Goal: Information Seeking & Learning: Learn about a topic

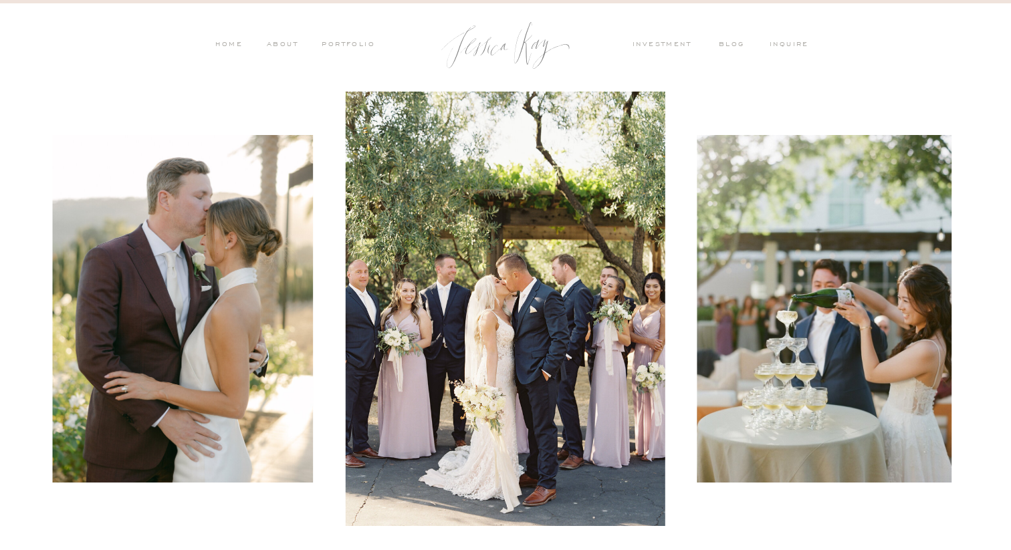
click at [280, 43] on nav "ABOUT" at bounding box center [280, 45] width 35 height 12
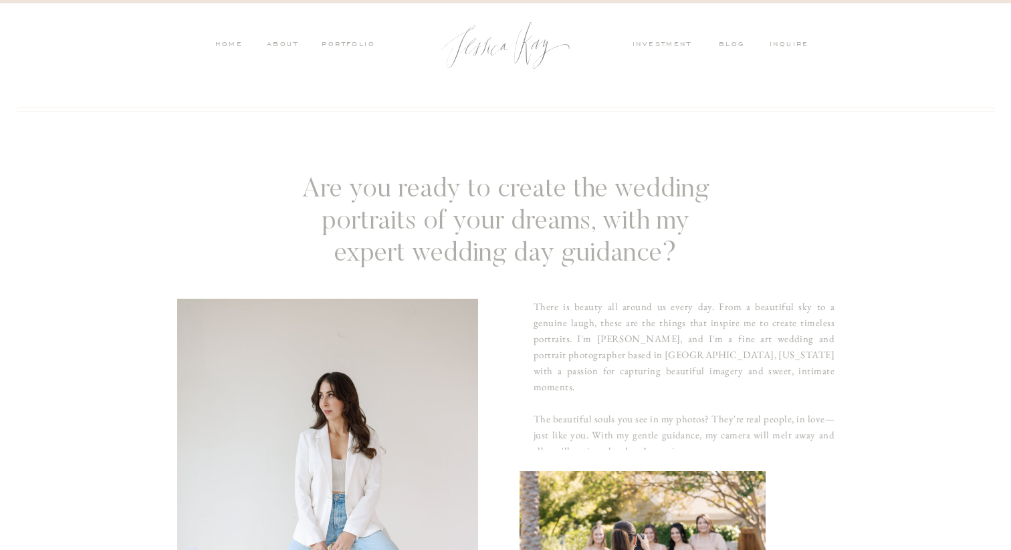
click at [669, 46] on nav "investment" at bounding box center [666, 45] width 66 height 12
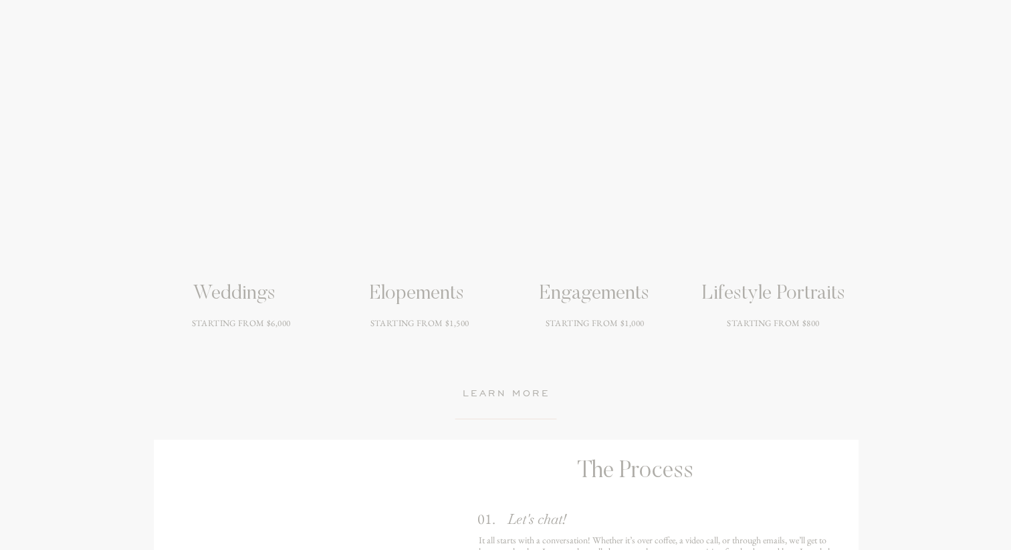
scroll to position [1830, 0]
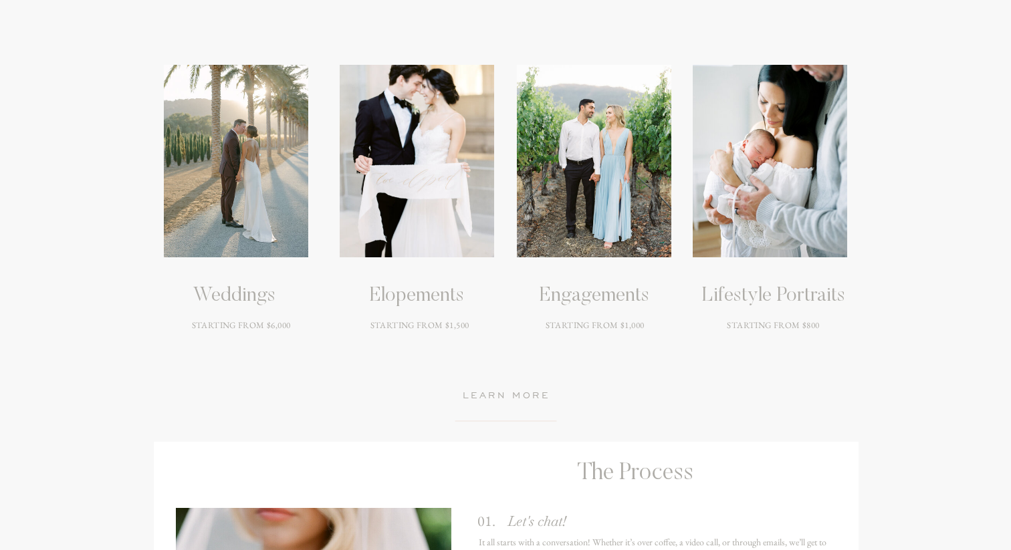
click at [601, 217] on div at bounding box center [594, 161] width 154 height 193
click at [611, 320] on h3 "STARTING FROM $1,000" at bounding box center [594, 342] width 169 height 47
click at [611, 220] on div at bounding box center [594, 161] width 154 height 193
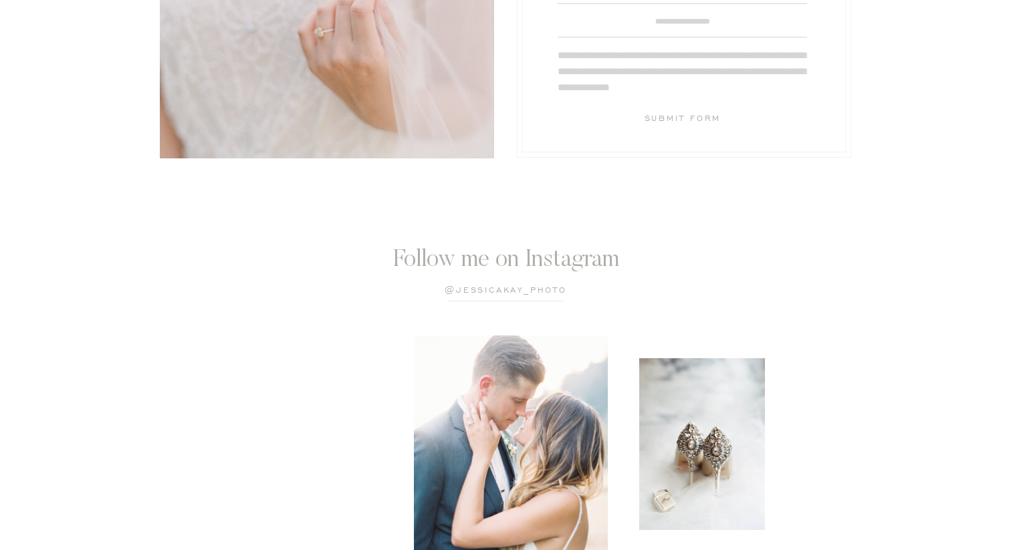
scroll to position [3671, 0]
